Goal: Obtain resource: Download file/media

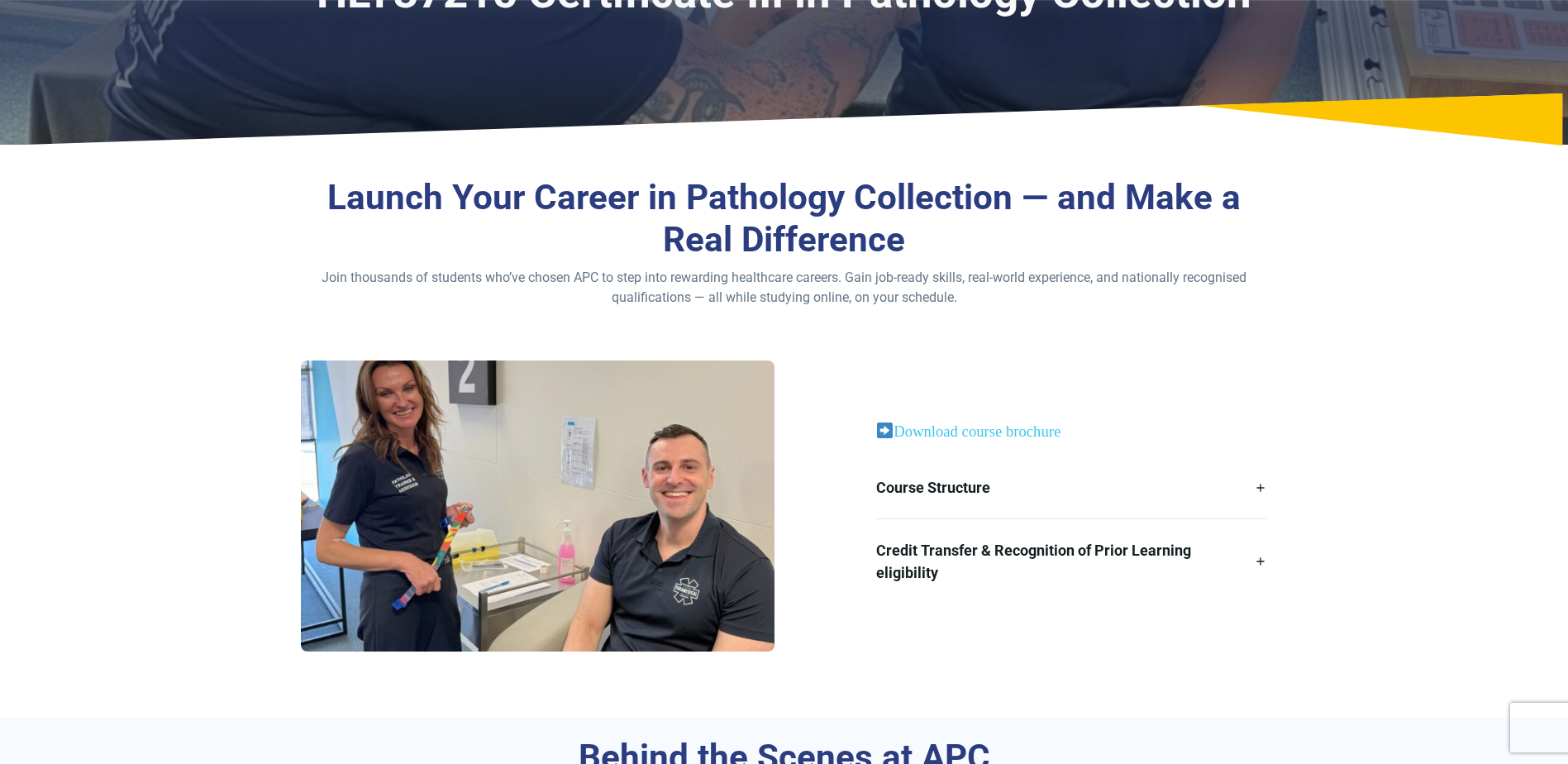
scroll to position [331, 0]
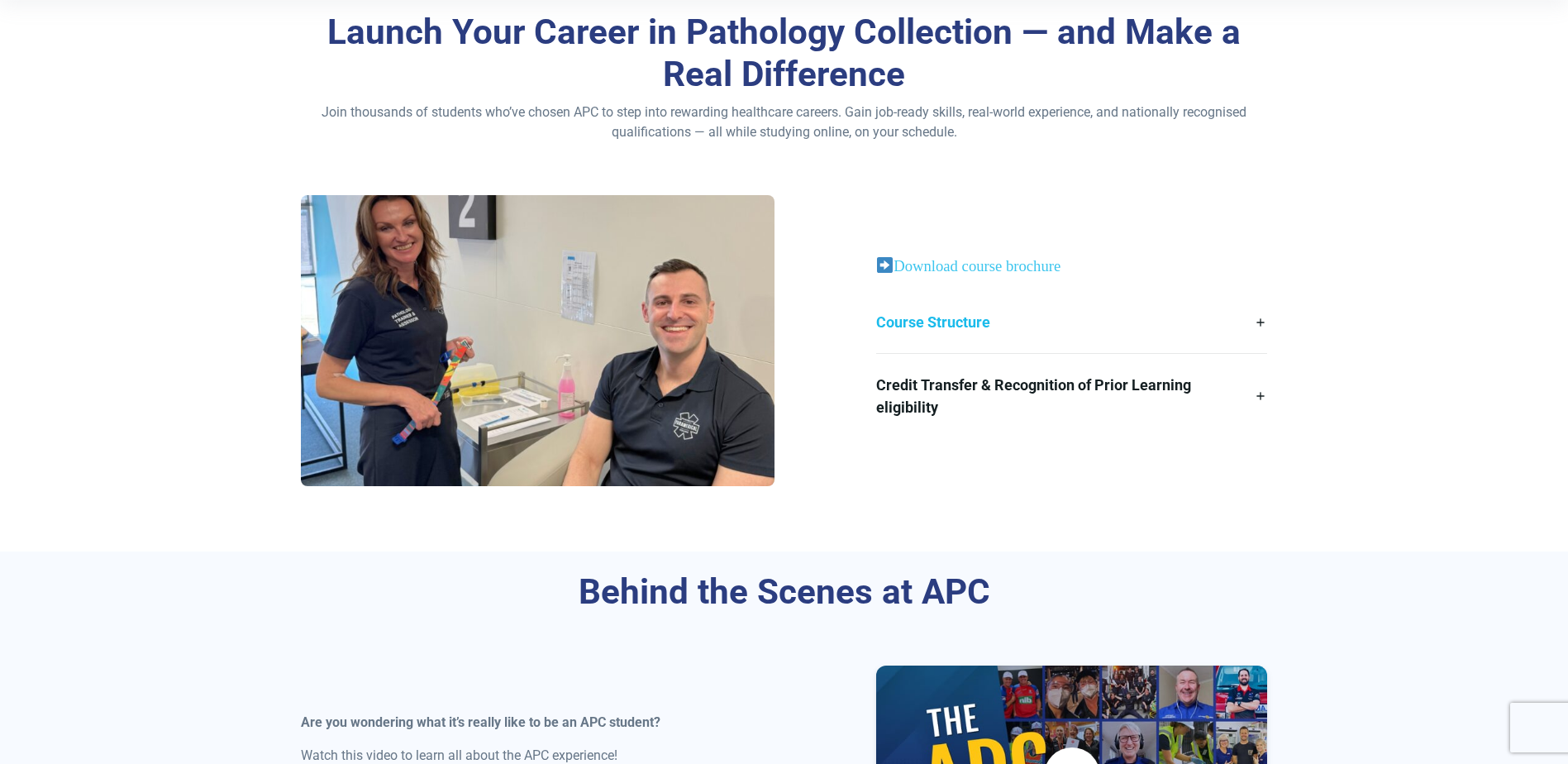
click at [1261, 321] on link "Course Structure" at bounding box center [1071, 322] width 391 height 62
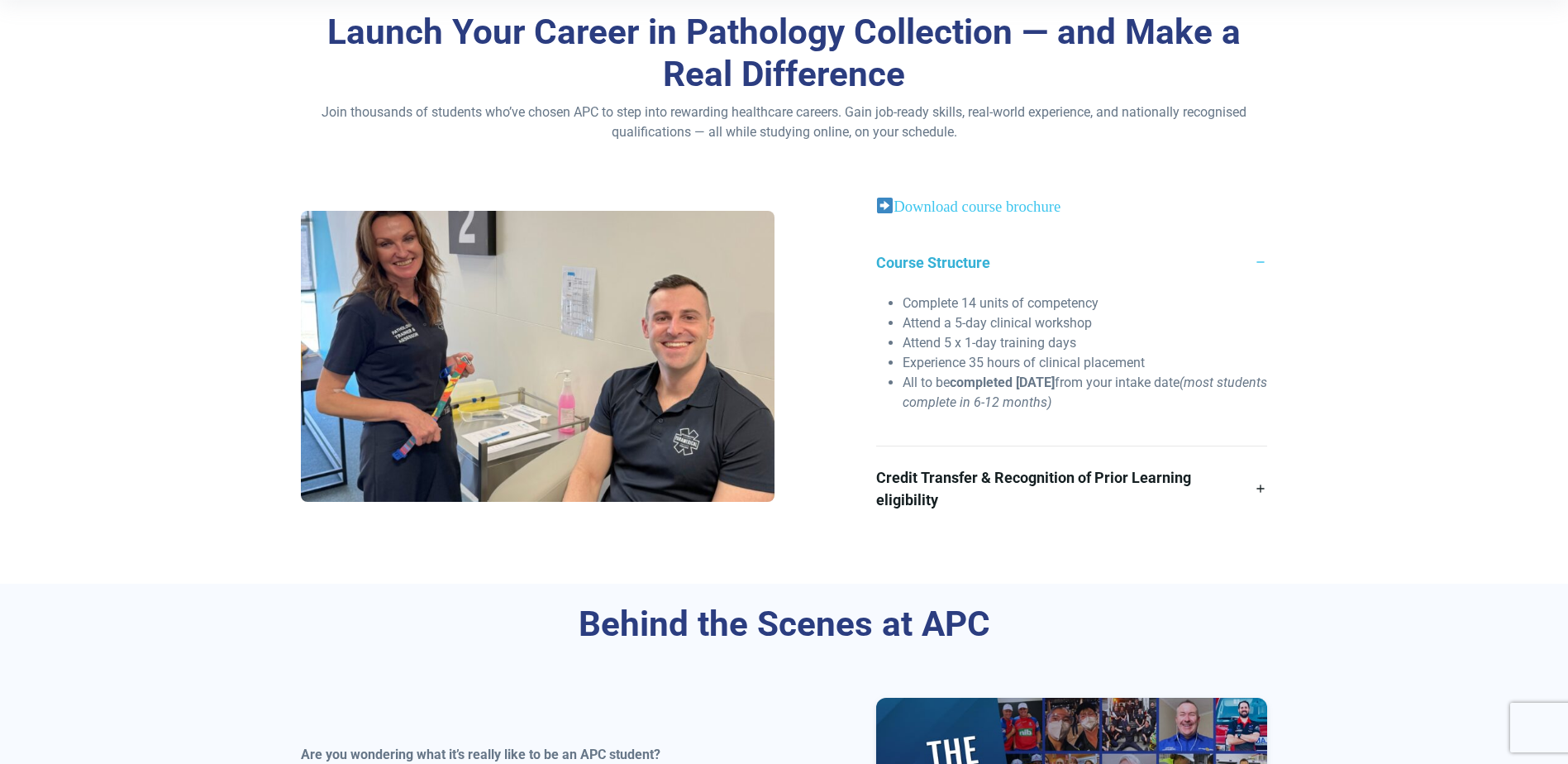
click at [1264, 260] on link "Course Structure" at bounding box center [1071, 263] width 391 height 62
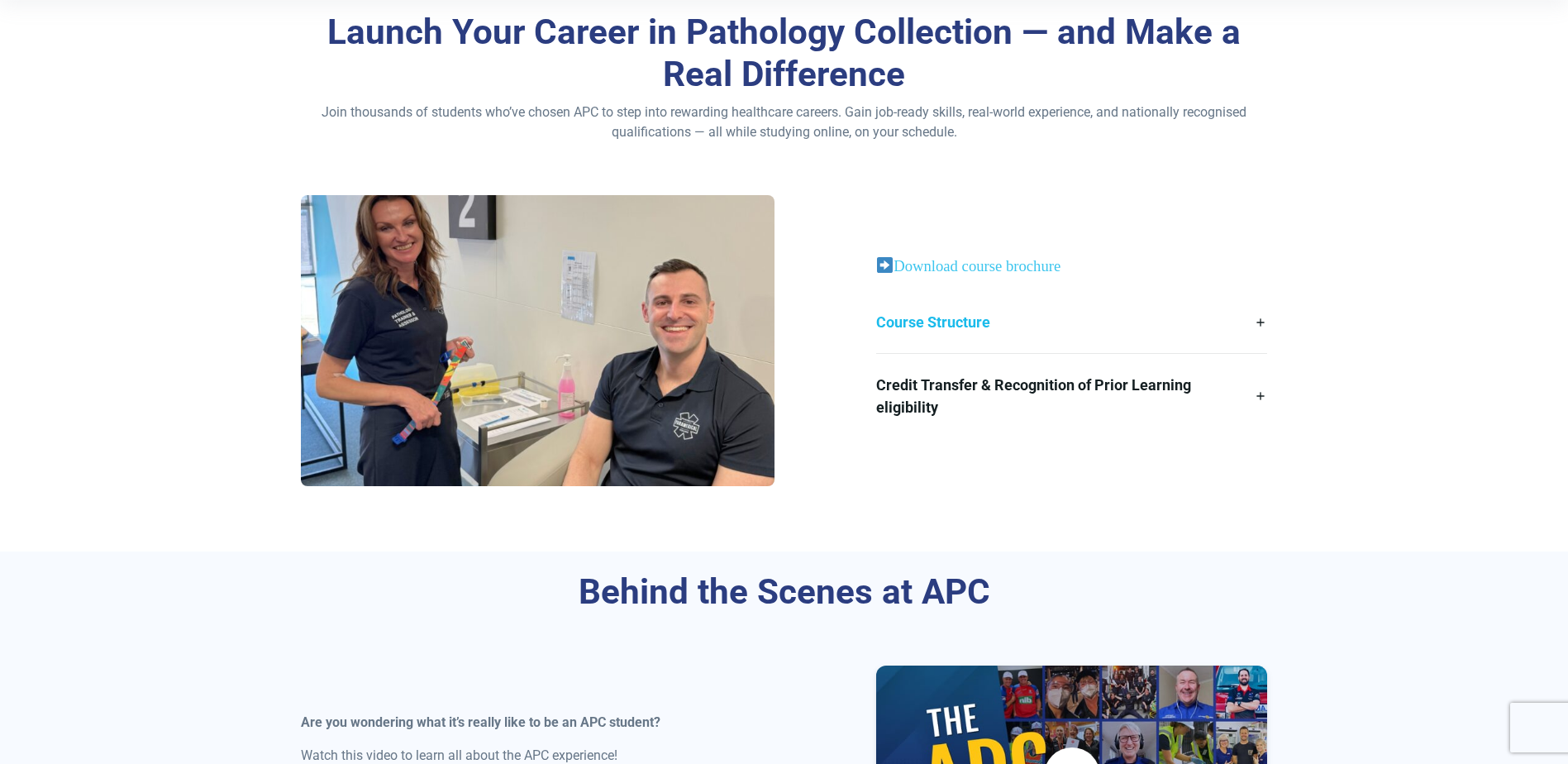
click at [1260, 321] on link "Course Structure" at bounding box center [1071, 322] width 391 height 62
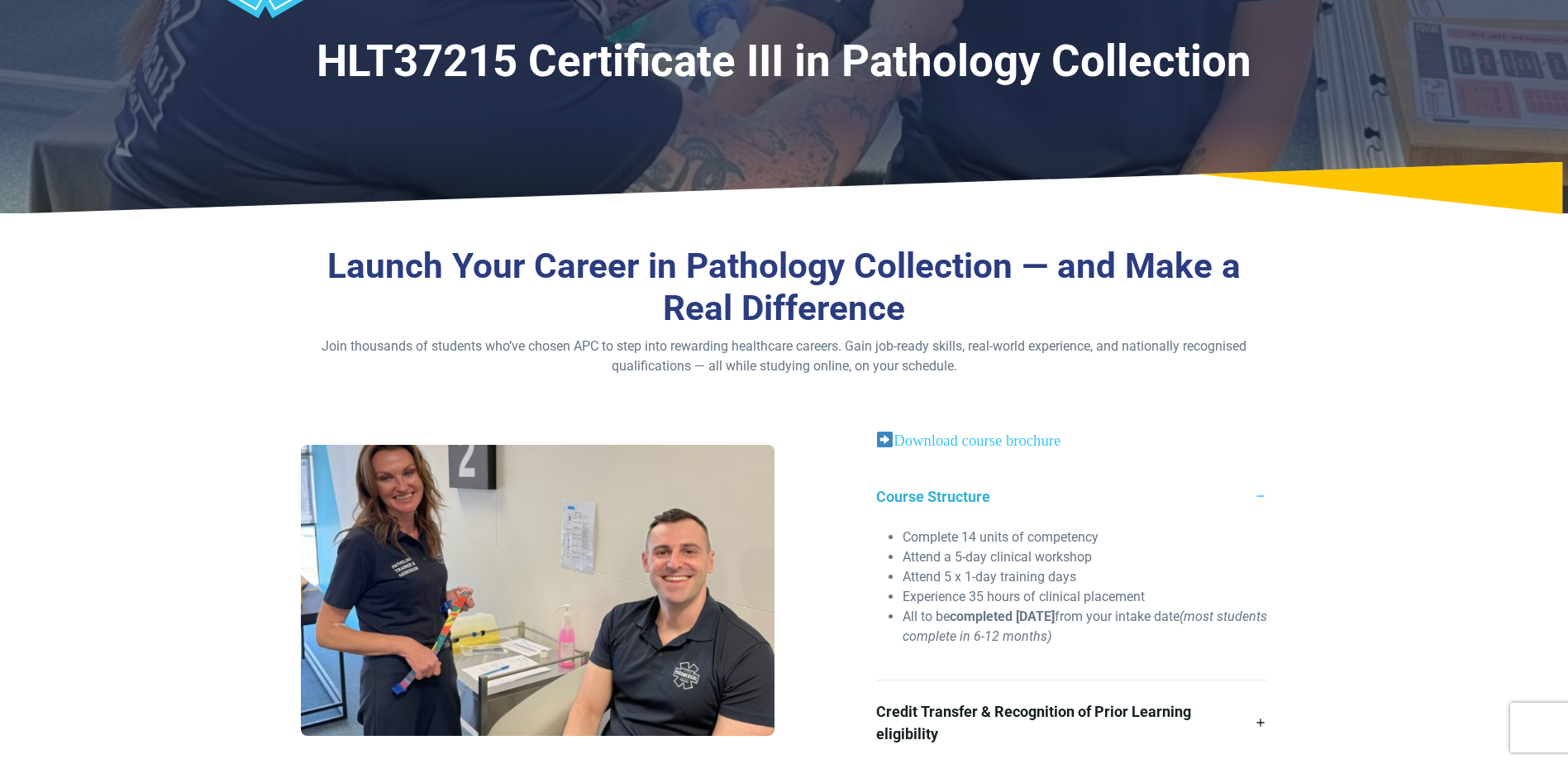
scroll to position [0, 0]
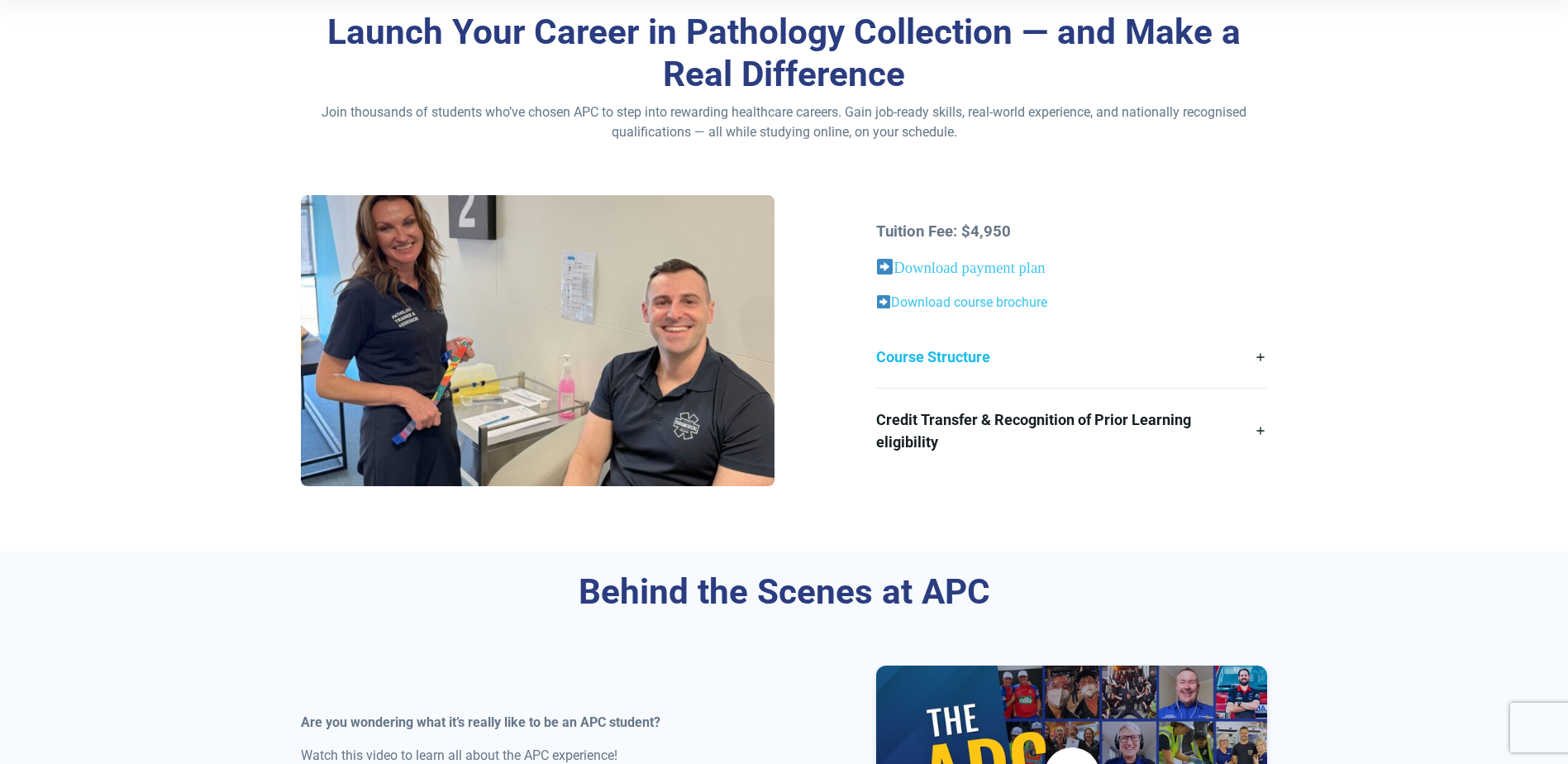
click at [1263, 354] on link "Course Structure" at bounding box center [1071, 357] width 391 height 62
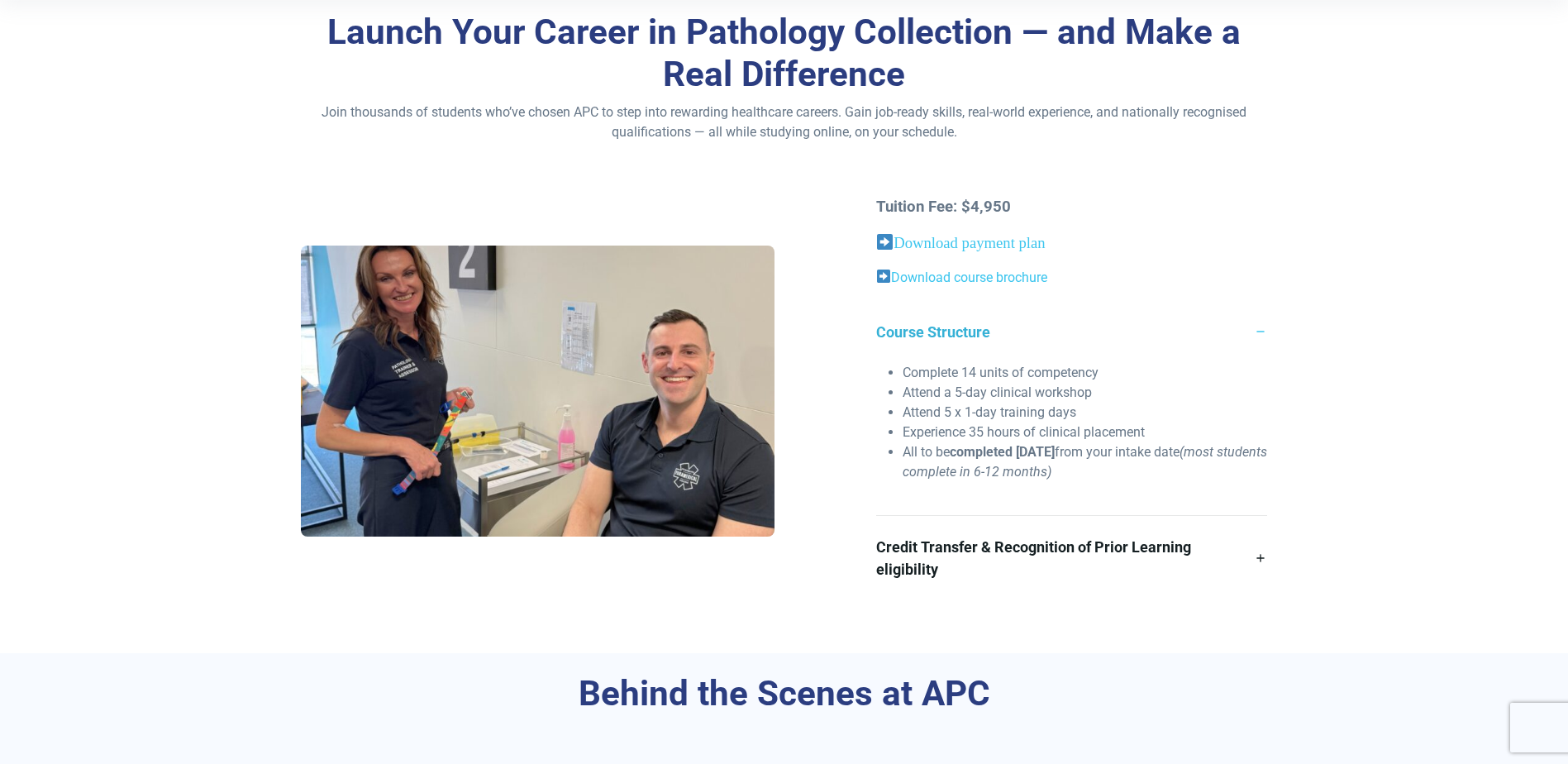
click at [1263, 354] on link "Course Structure" at bounding box center [1071, 332] width 391 height 62
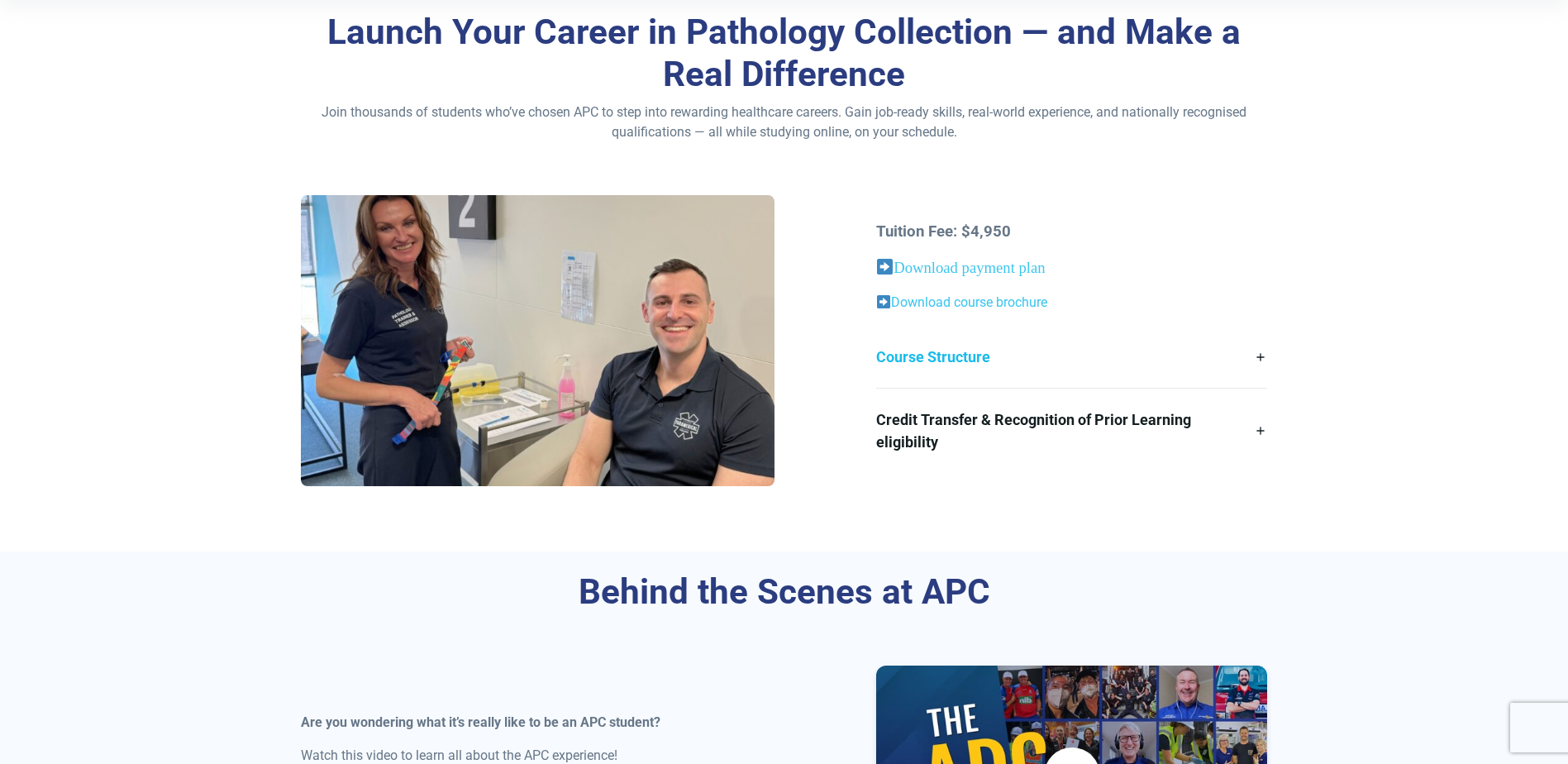
click at [1257, 355] on link "Course Structure" at bounding box center [1071, 357] width 391 height 62
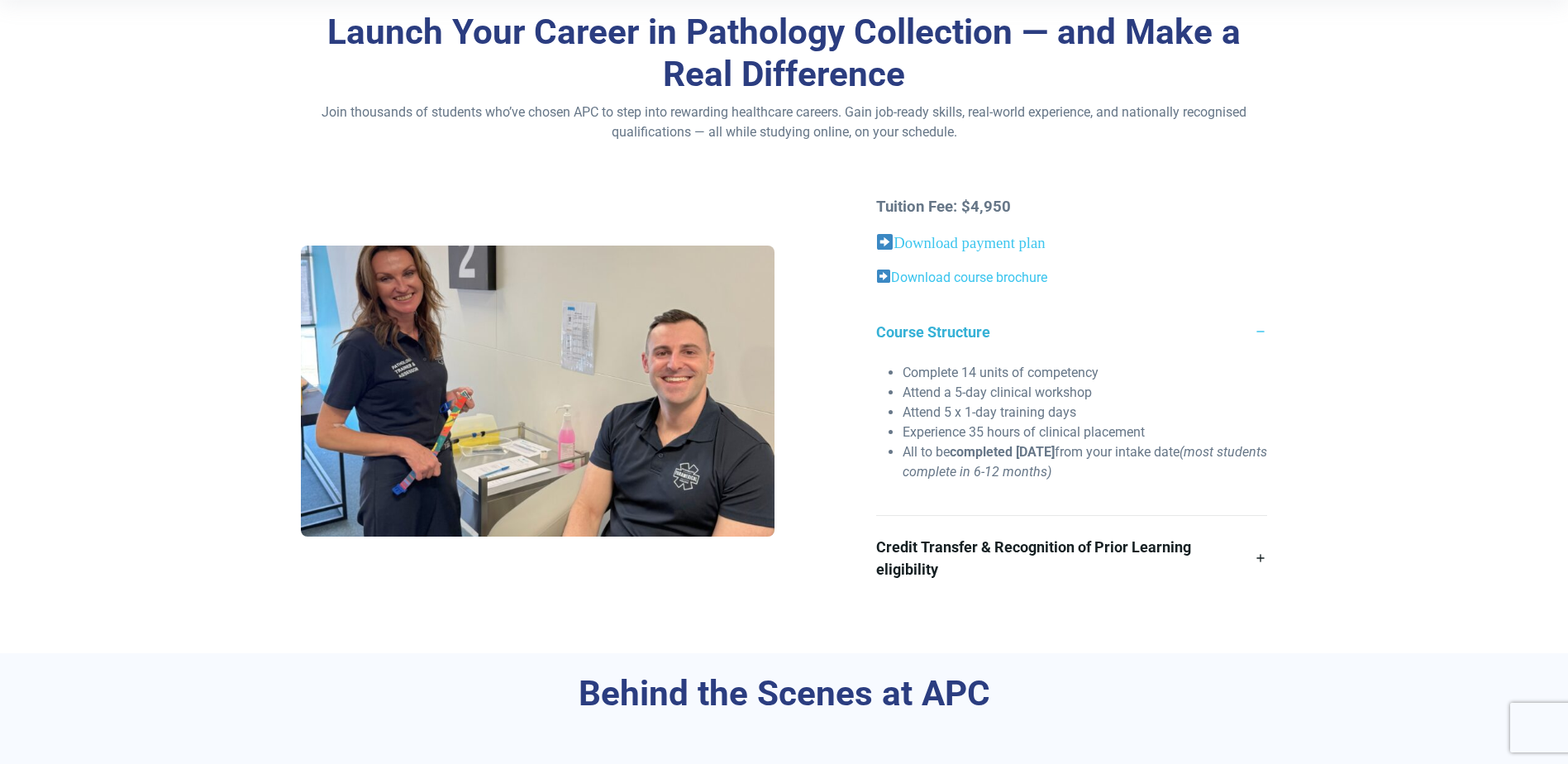
click at [1258, 328] on link "Course Structure" at bounding box center [1071, 332] width 391 height 62
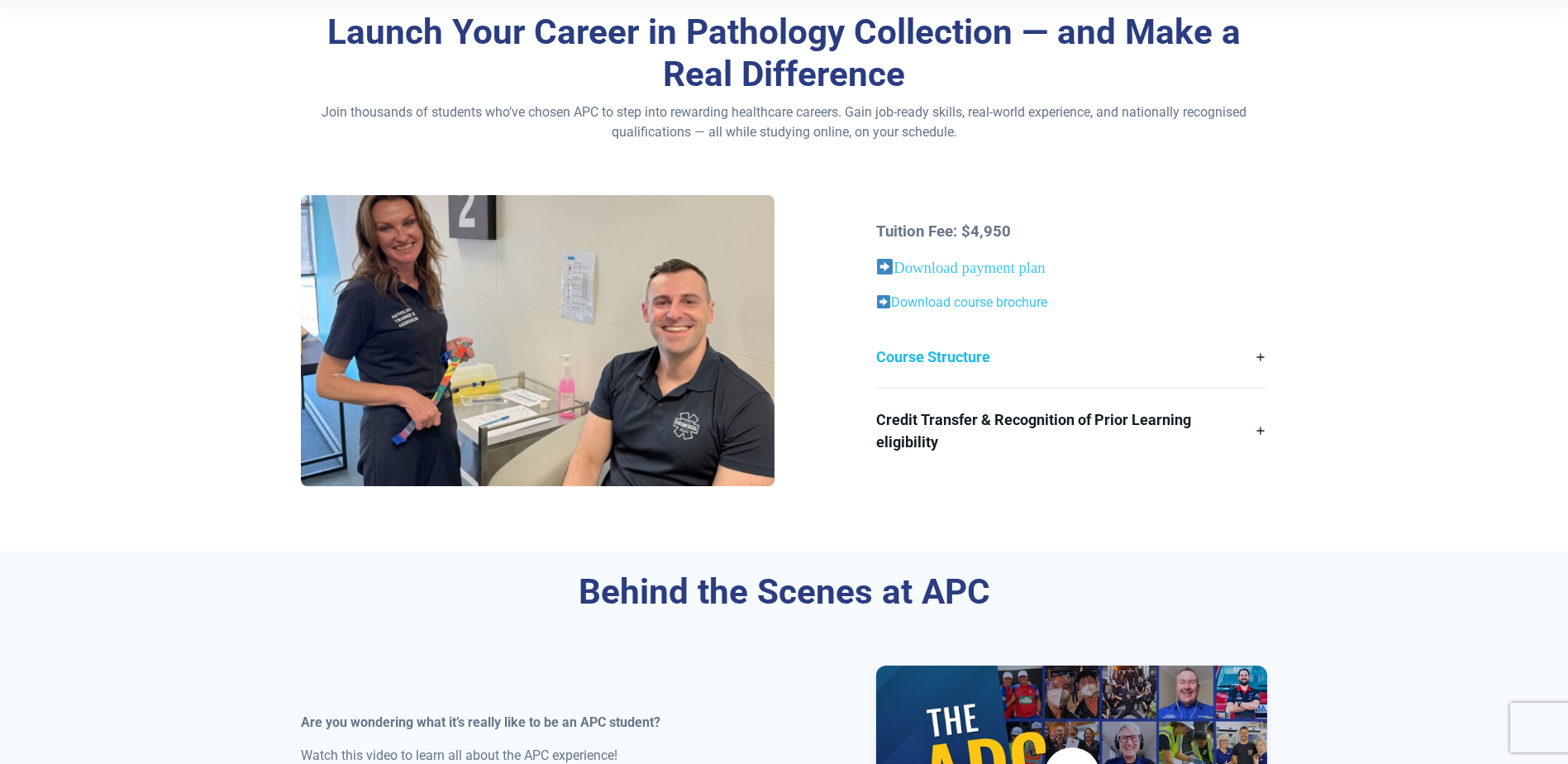
click at [1260, 353] on link "Course Structure" at bounding box center [1071, 357] width 391 height 62
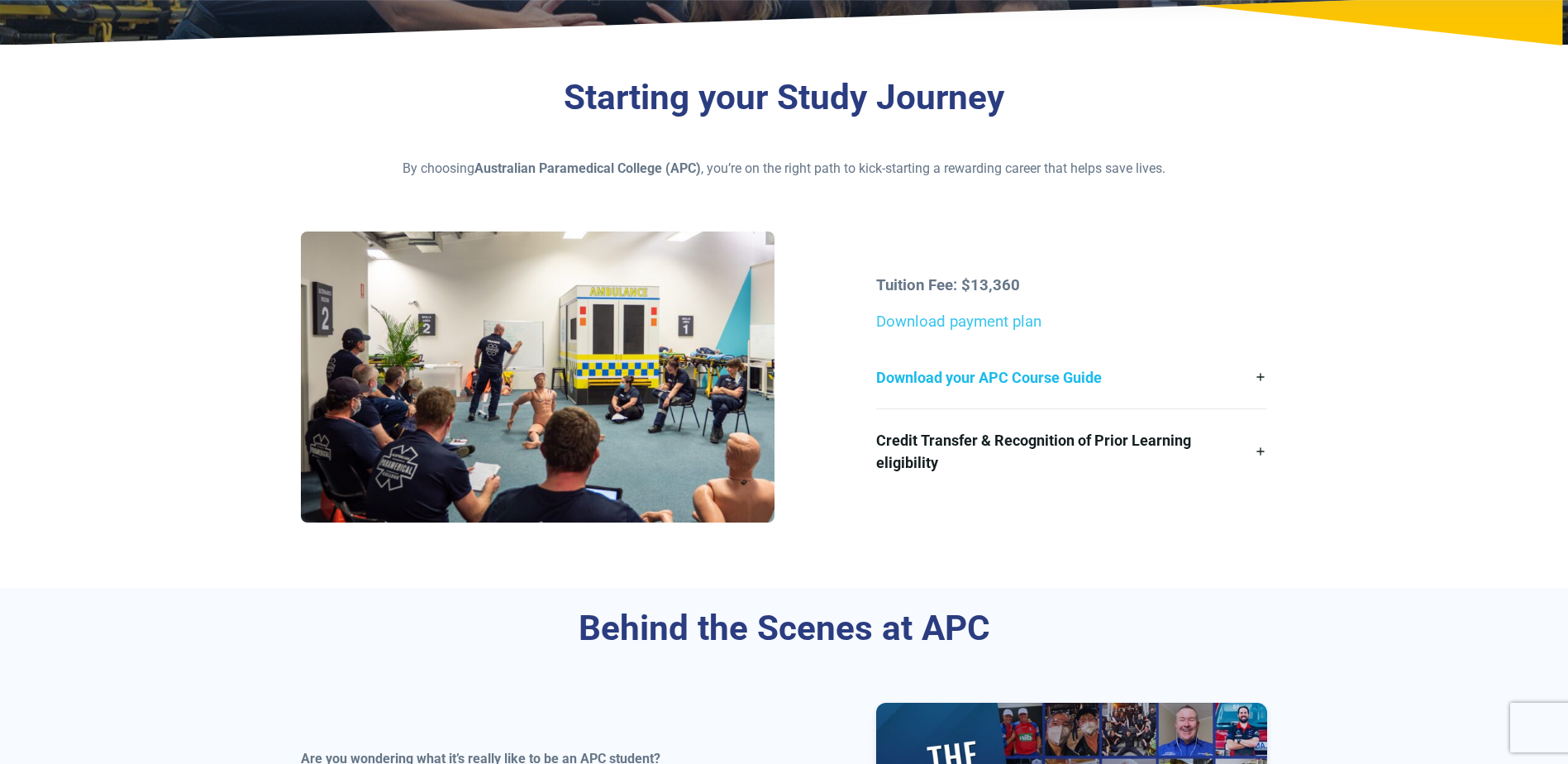
click at [1260, 375] on link "Download your APC Course Guide" at bounding box center [1071, 377] width 391 height 62
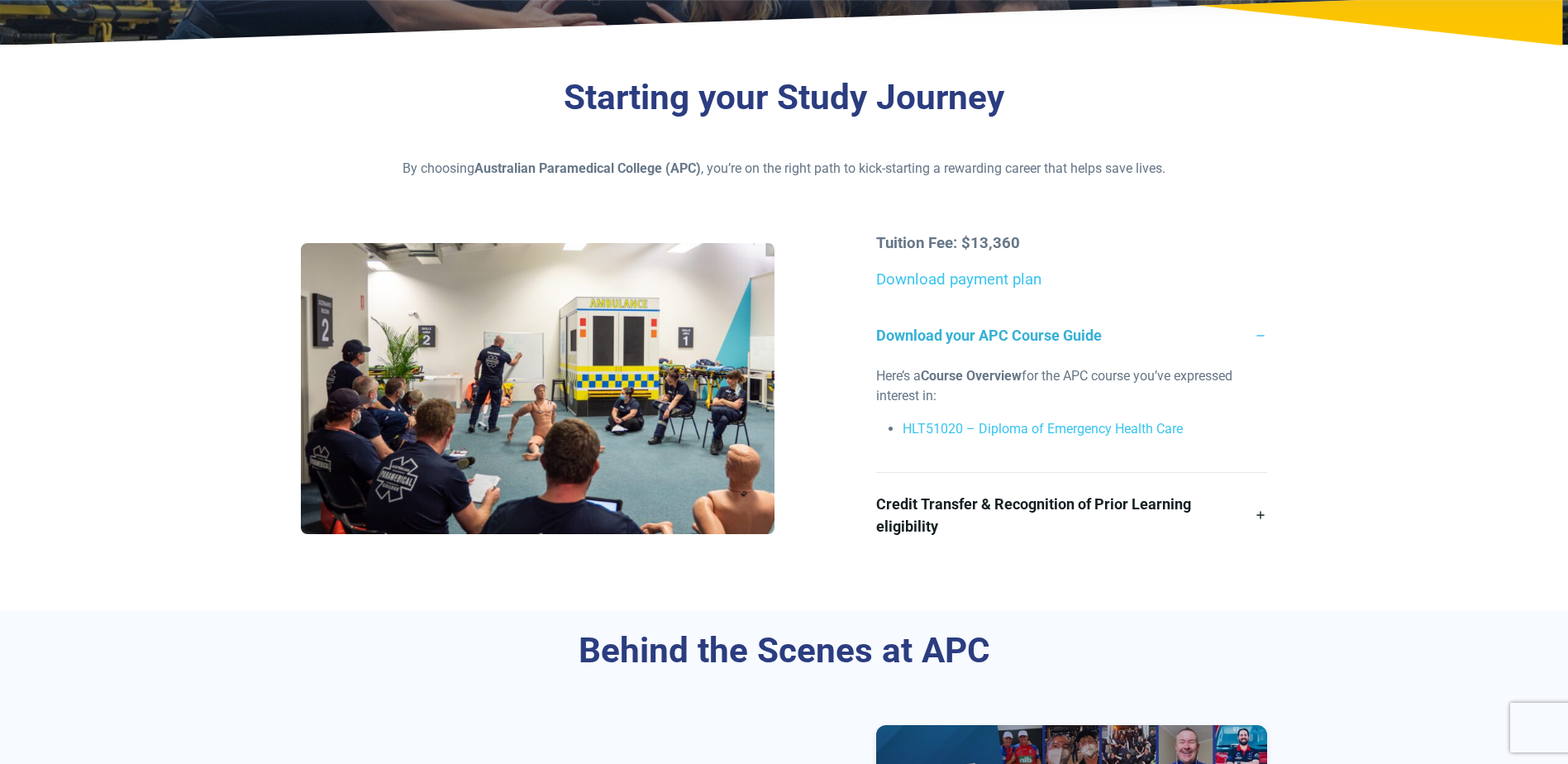
click at [1258, 338] on link "Download your APC Course Guide" at bounding box center [1071, 335] width 391 height 62
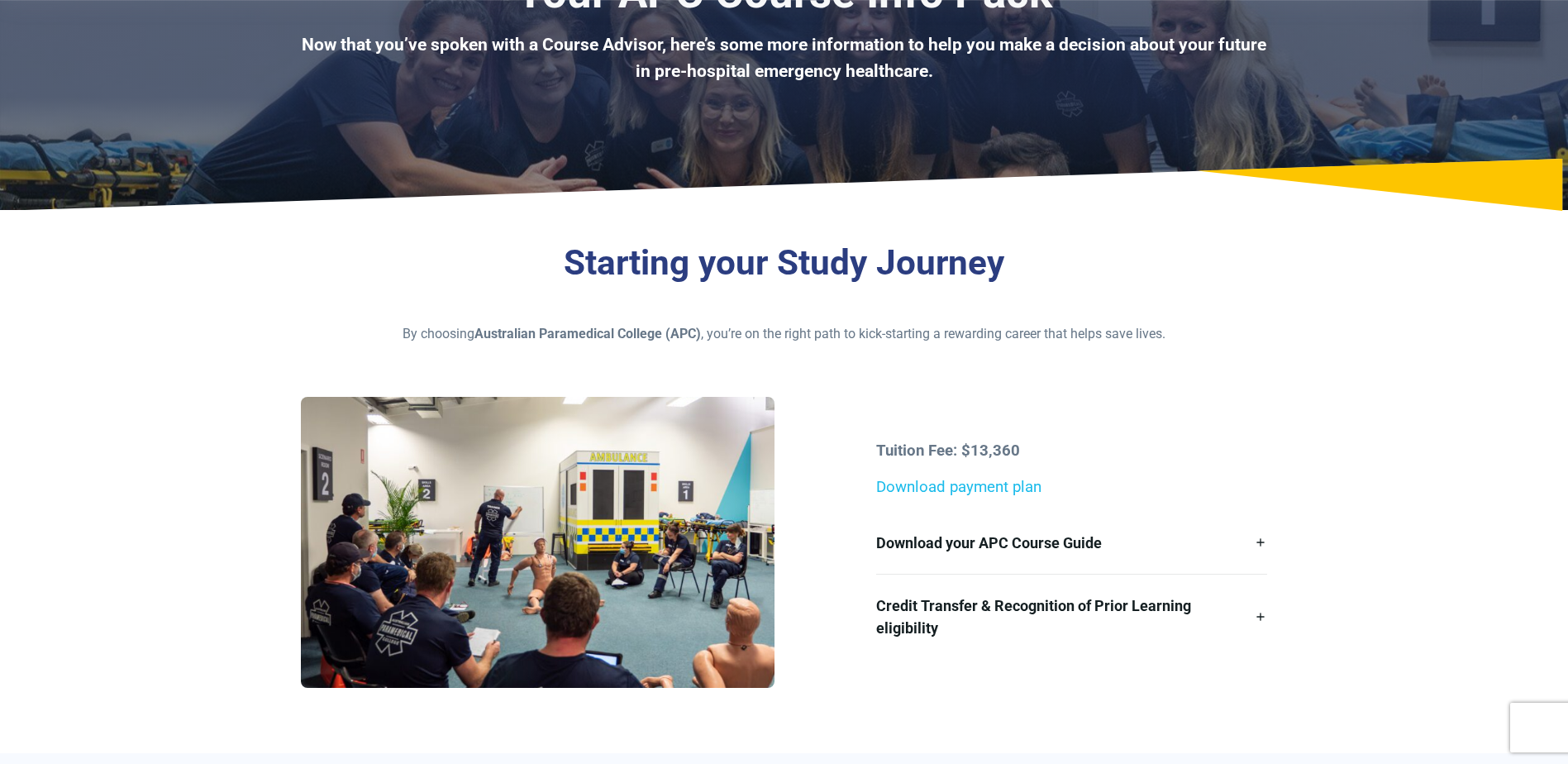
click at [938, 486] on link "Download payment plan" at bounding box center [958, 487] width 165 height 18
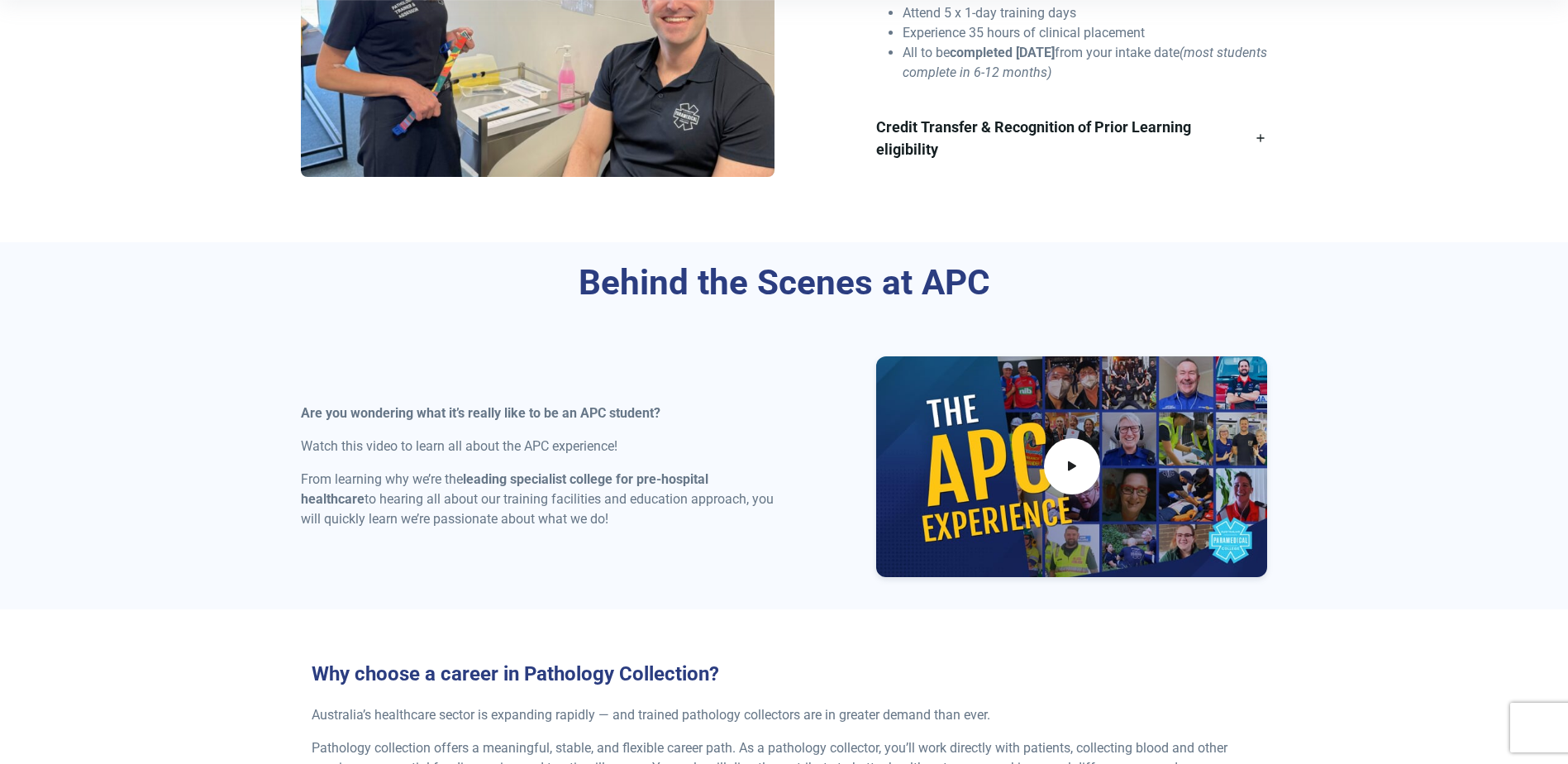
scroll to position [331, 0]
